Goal: Task Accomplishment & Management: Complete application form

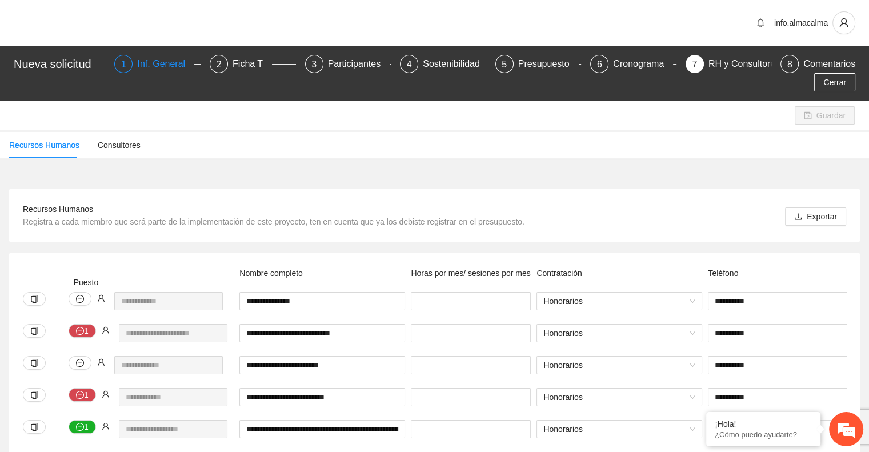
click at [143, 59] on div "Inf. General" at bounding box center [165, 64] width 57 height 18
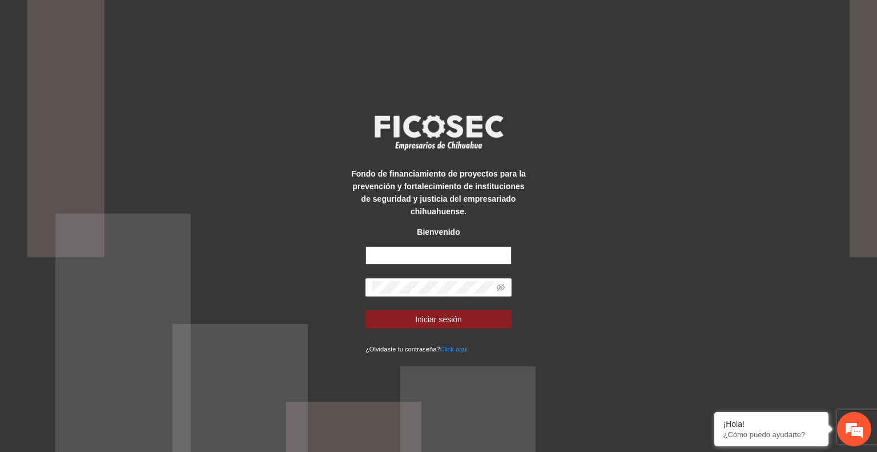
type input "**********"
click at [464, 319] on button "Iniciar sesión" at bounding box center [439, 319] width 146 height 18
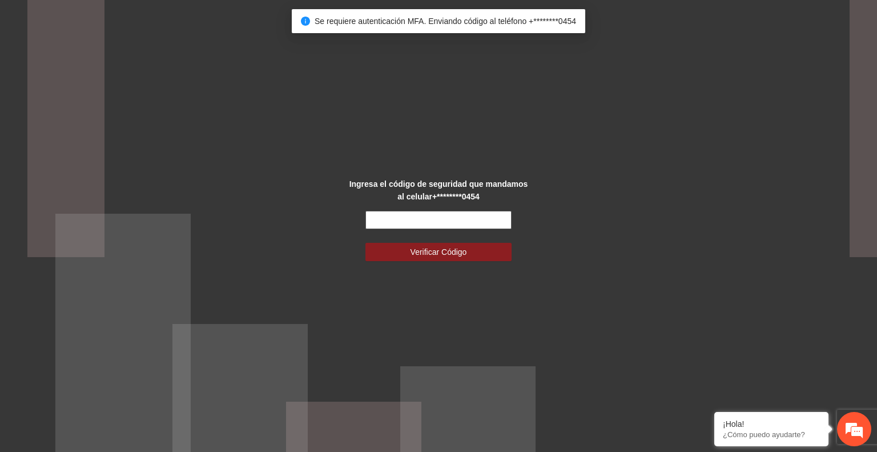
click at [416, 220] on input "text" at bounding box center [439, 220] width 146 height 18
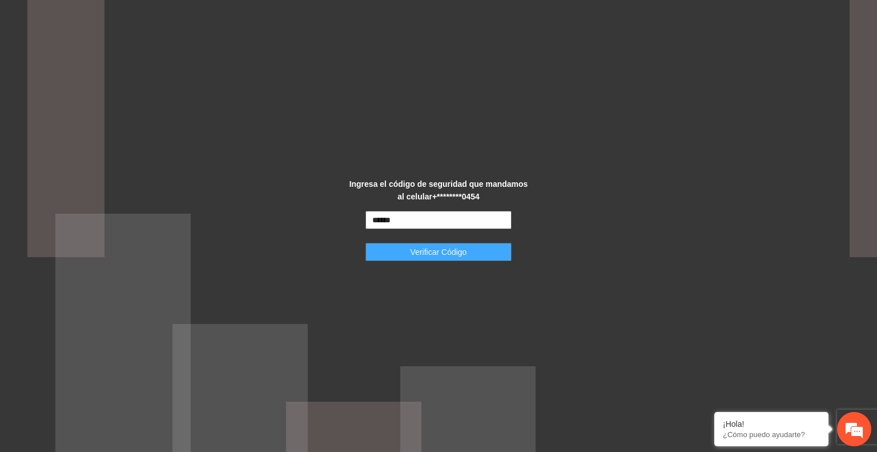
type input "******"
click at [434, 251] on span "Verificar Código" at bounding box center [439, 252] width 57 height 13
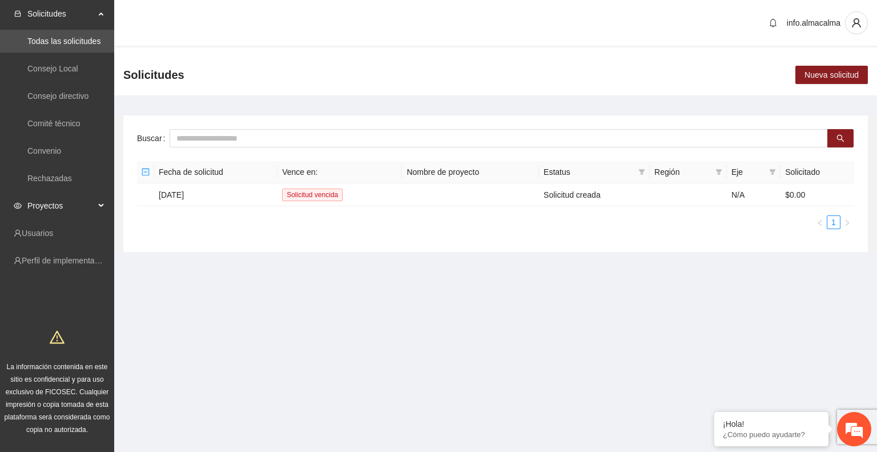
click at [53, 204] on span "Proyectos" at bounding box center [60, 205] width 67 height 23
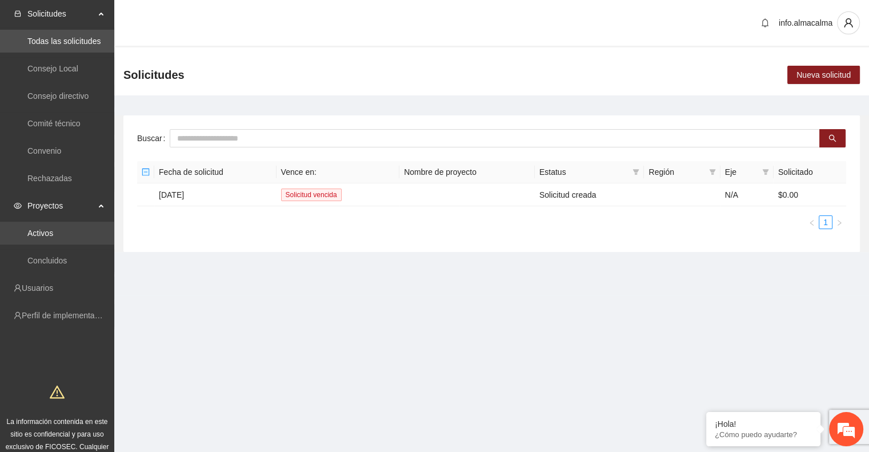
click at [53, 230] on link "Activos" at bounding box center [40, 232] width 26 height 9
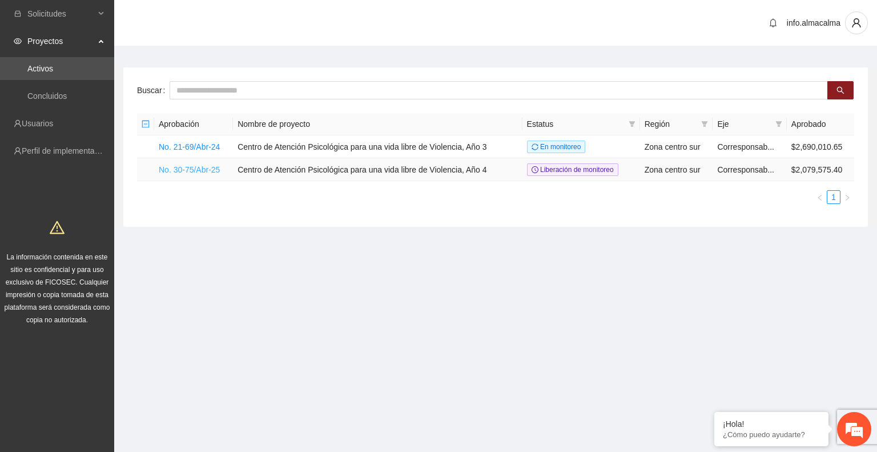
click at [175, 166] on link "No. 30-75/Abr-25" at bounding box center [189, 169] width 61 height 9
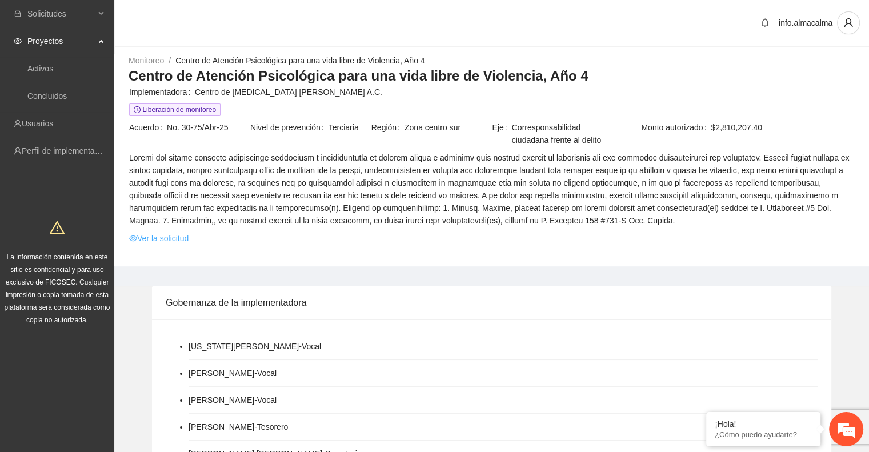
click at [166, 235] on link "Ver la solicitud" at bounding box center [158, 238] width 59 height 13
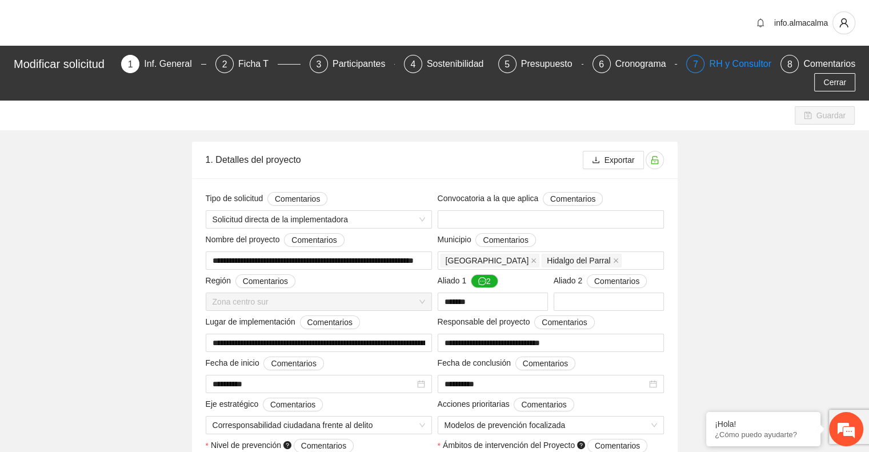
click at [733, 59] on div "RH y Consultores" at bounding box center [749, 64] width 81 height 18
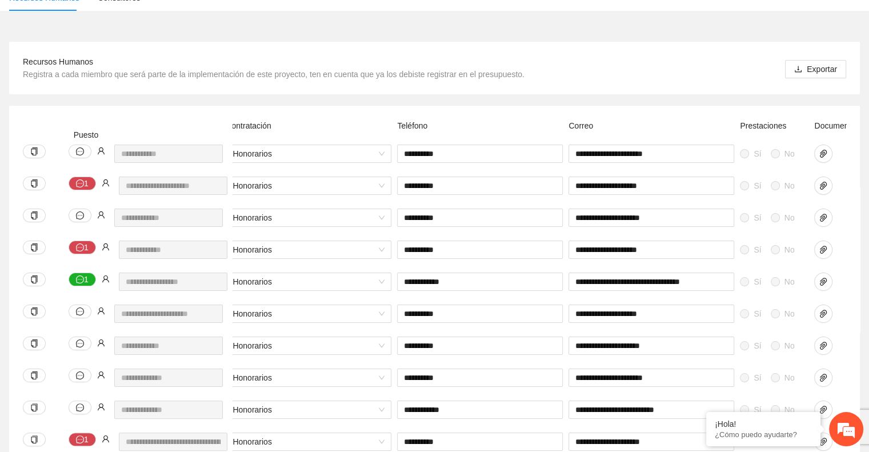
scroll to position [0, 475]
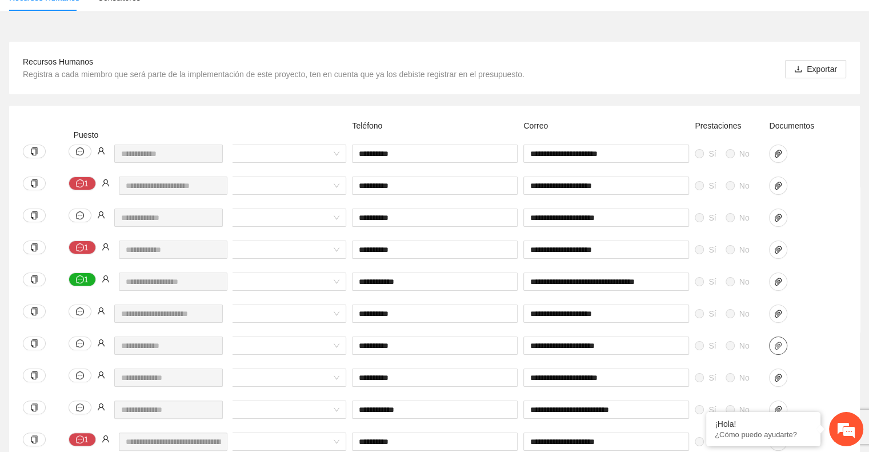
click at [783, 341] on span "paper-clip" at bounding box center [777, 345] width 17 height 9
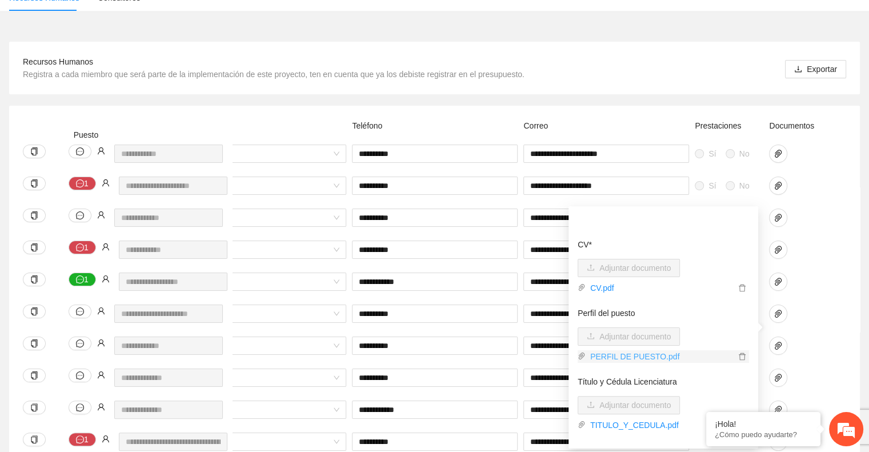
click at [653, 358] on link "PERFIL DE PUESTO.pdf" at bounding box center [660, 356] width 150 height 13
